Goal: Task Accomplishment & Management: Manage account settings

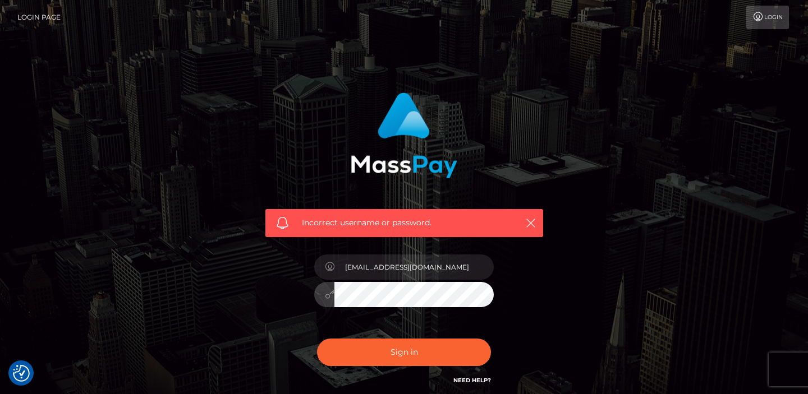
click at [317, 339] on button "Sign in" at bounding box center [404, 352] width 174 height 27
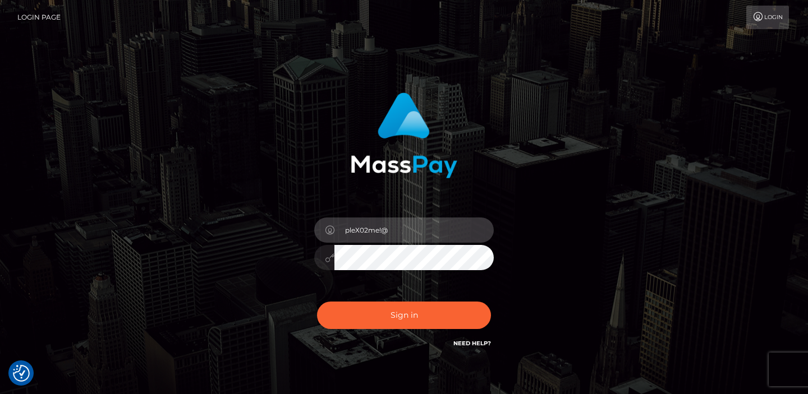
type input "pleX02me!@#"
drag, startPoint x: 406, startPoint y: 227, endPoint x: 282, endPoint y: 215, distance: 124.6
click at [282, 215] on div "pleX02me!@# Sign in" at bounding box center [404, 221] width 295 height 274
type input "[EMAIL_ADDRESS][DOMAIN_NAME]"
click at [317, 302] on button "Sign in" at bounding box center [404, 315] width 174 height 27
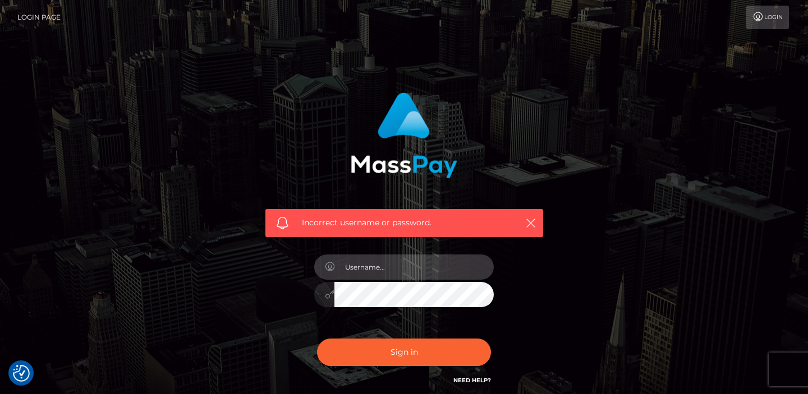
click at [359, 270] on input "text" at bounding box center [413, 267] width 159 height 25
type input "[EMAIL_ADDRESS][DOMAIN_NAME]"
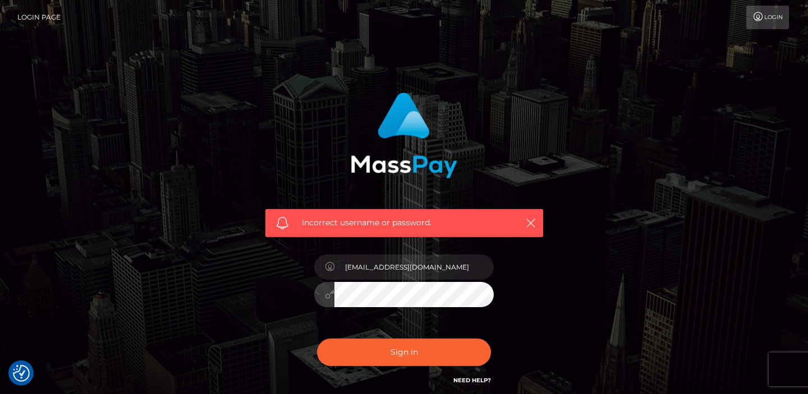
click at [317, 339] on button "Sign in" at bounding box center [404, 352] width 174 height 27
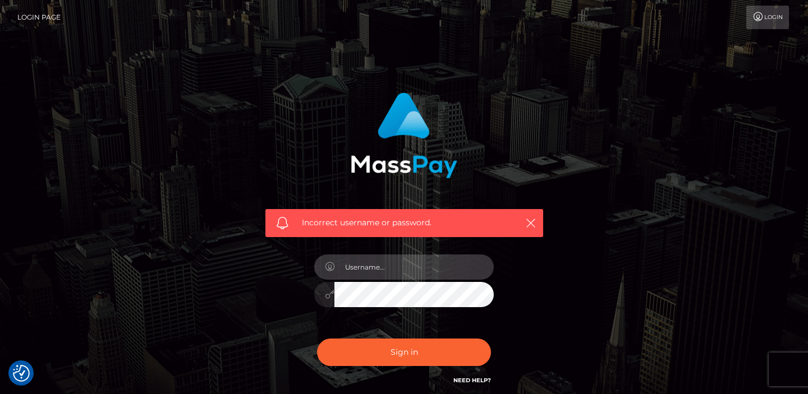
click at [363, 272] on input "text" at bounding box center [413, 267] width 159 height 25
type input "[EMAIL_ADDRESS][DOMAIN_NAME]"
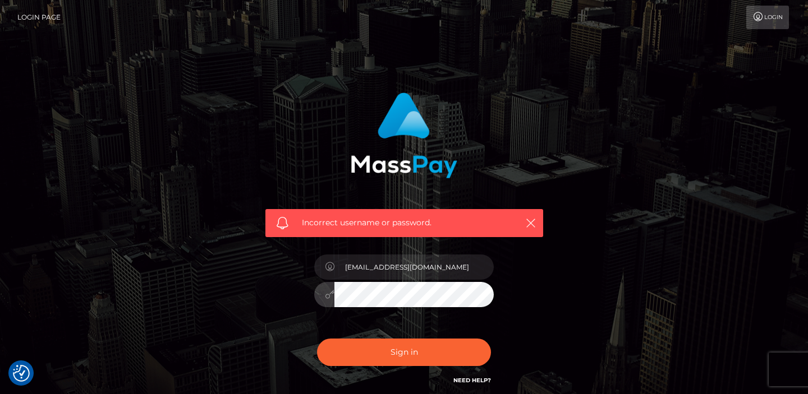
click at [317, 339] on button "Sign in" at bounding box center [404, 352] width 174 height 27
